Goal: Navigation & Orientation: Go to known website

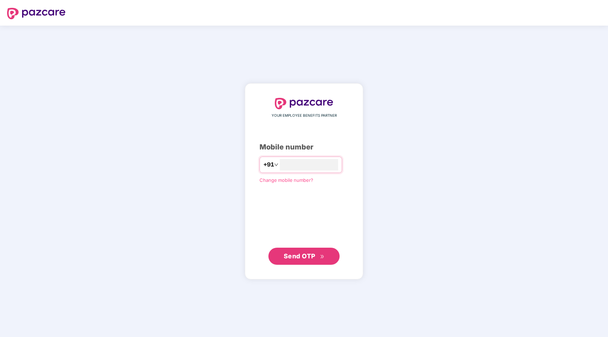
type input "**********"
click at [289, 252] on span "Send OTP" at bounding box center [304, 256] width 41 height 10
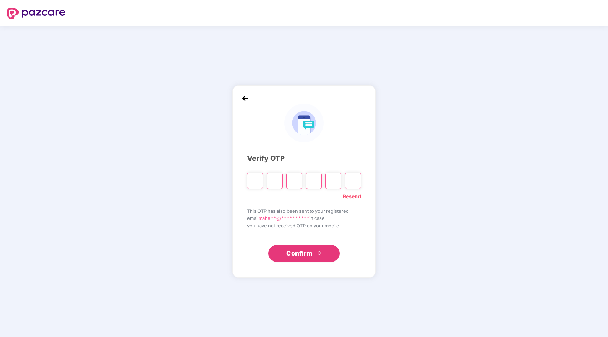
type input "*"
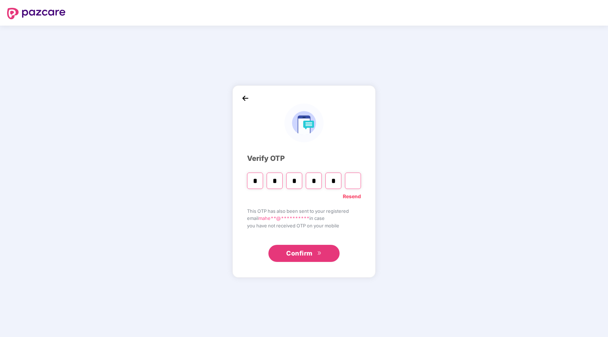
type input "*"
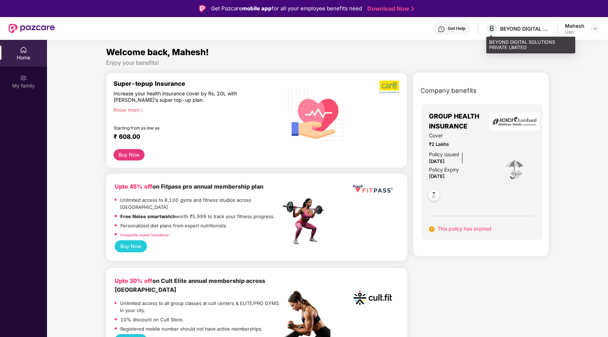
click at [510, 25] on div "BEYOND DIGITAL SOLUTIONS PRIVATE LIMITED" at bounding box center [525, 28] width 50 height 7
click at [597, 28] on img at bounding box center [595, 29] width 6 height 6
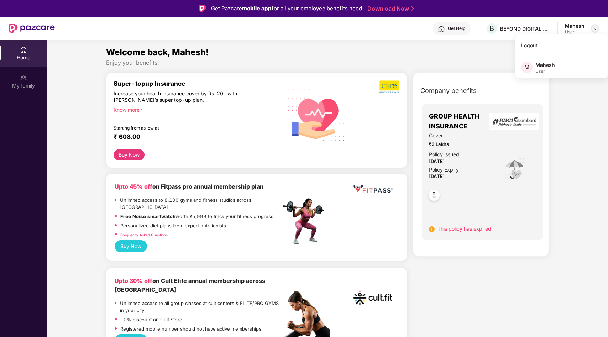
click at [593, 28] on img at bounding box center [595, 29] width 6 height 6
